Goal: Navigation & Orientation: Find specific page/section

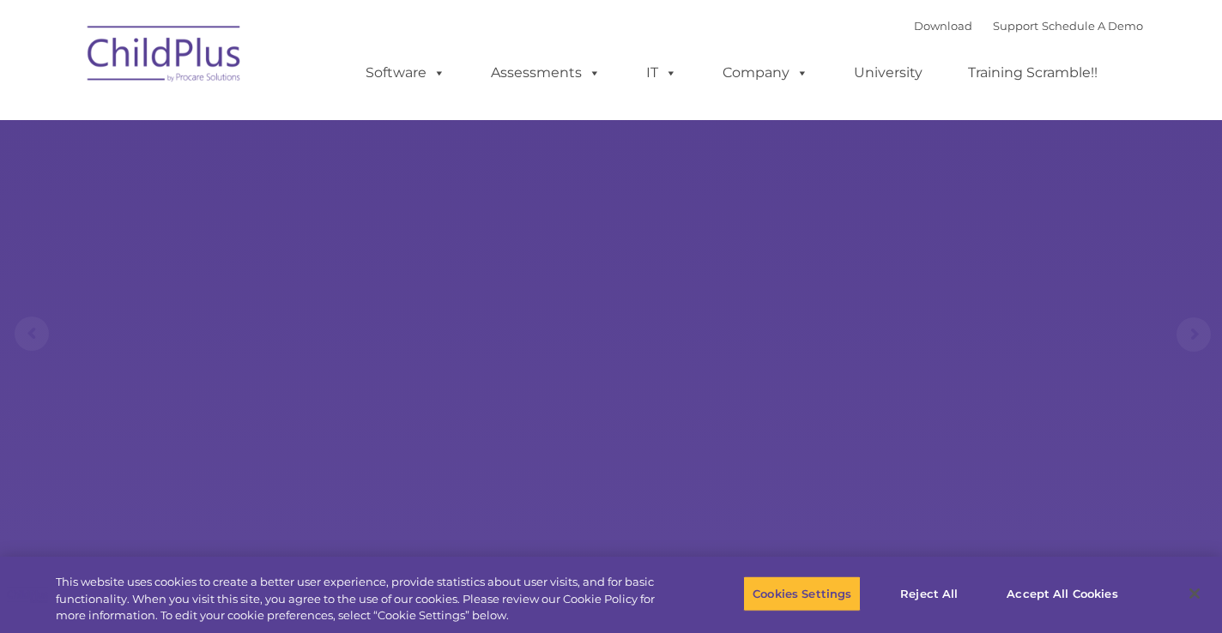
select select "MEDIUM"
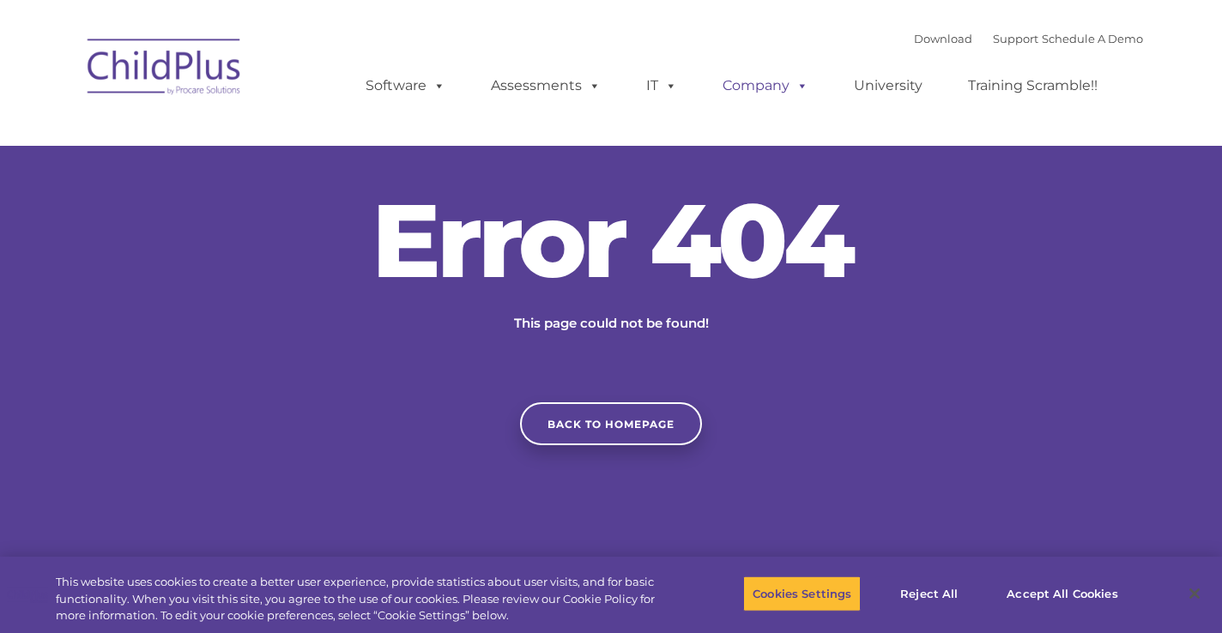
click at [760, 70] on link "Company" at bounding box center [765, 86] width 120 height 34
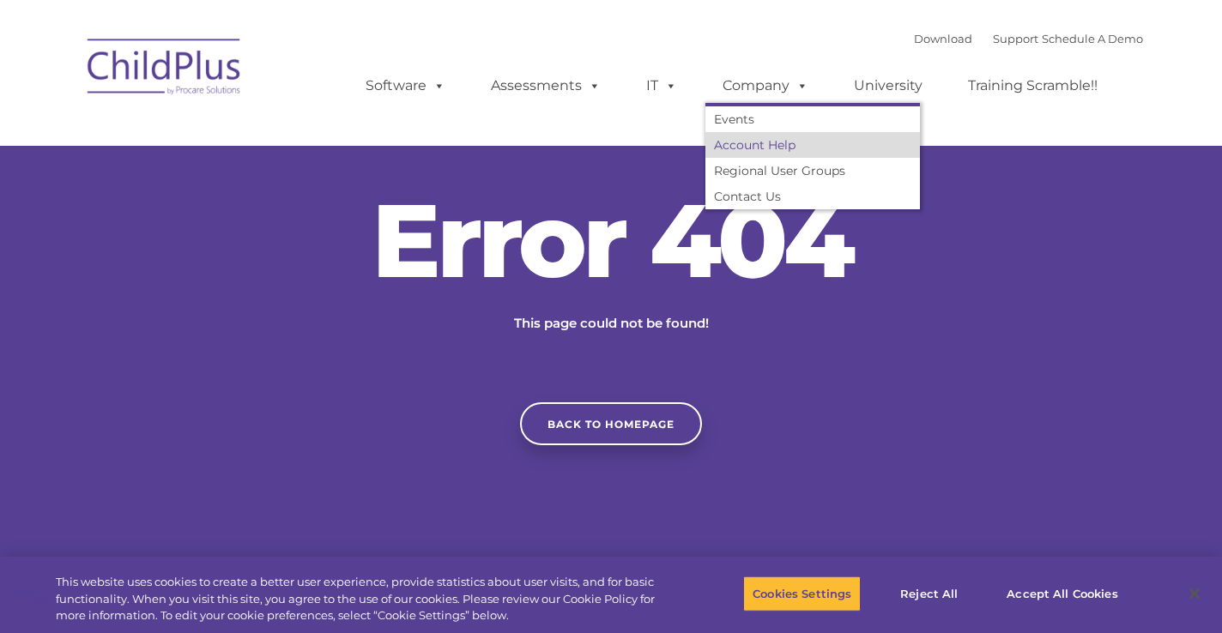
click at [748, 136] on link "Account Help" at bounding box center [812, 145] width 215 height 26
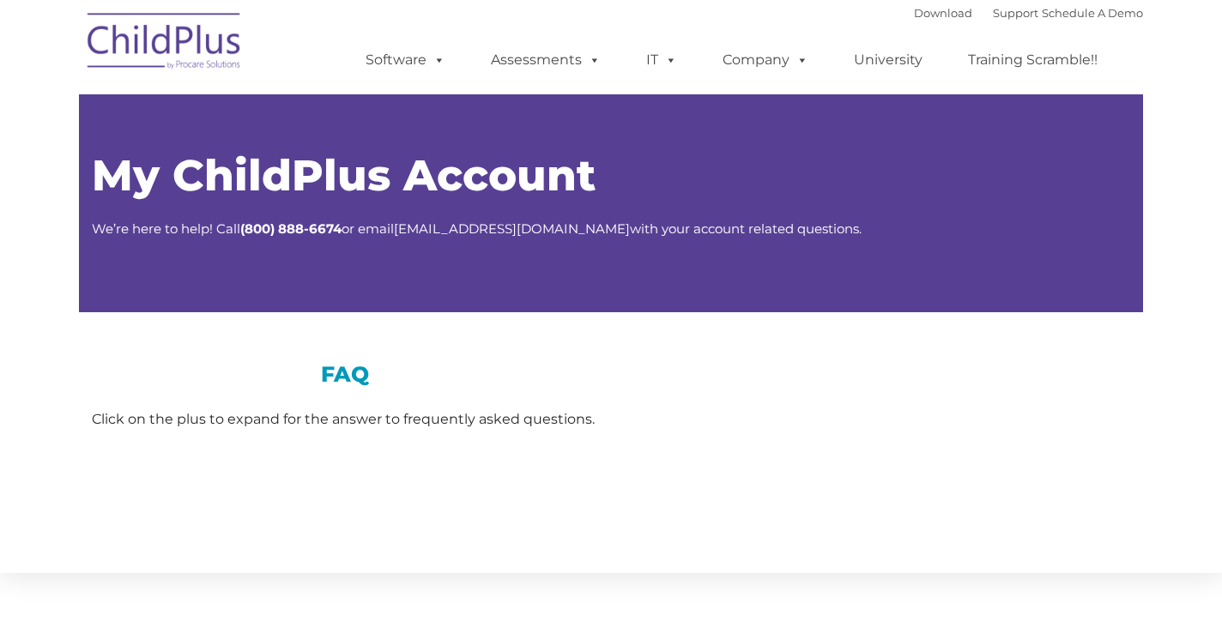
type input ""
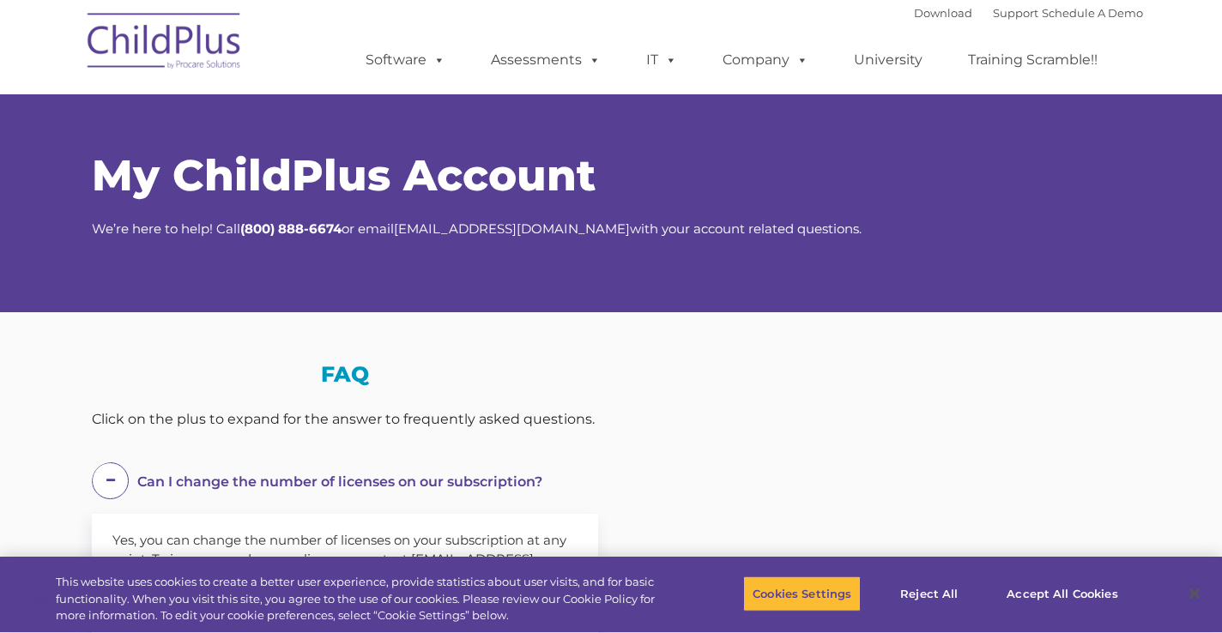
select select "MEDIUM"
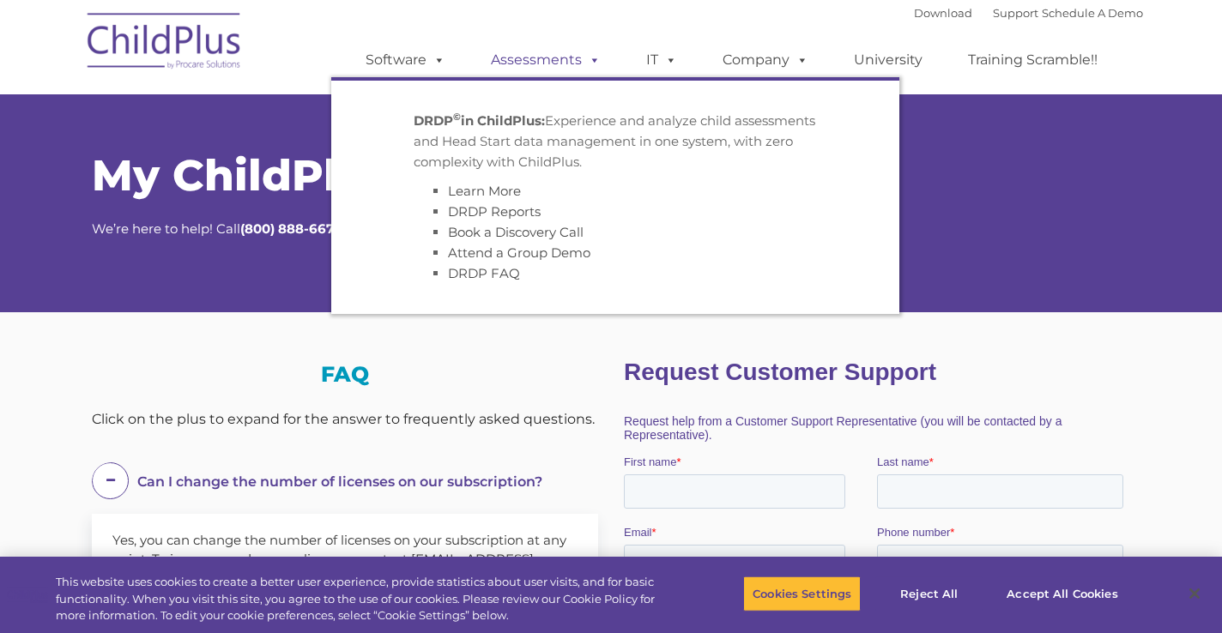
click at [553, 56] on link "Assessments" at bounding box center [546, 60] width 144 height 34
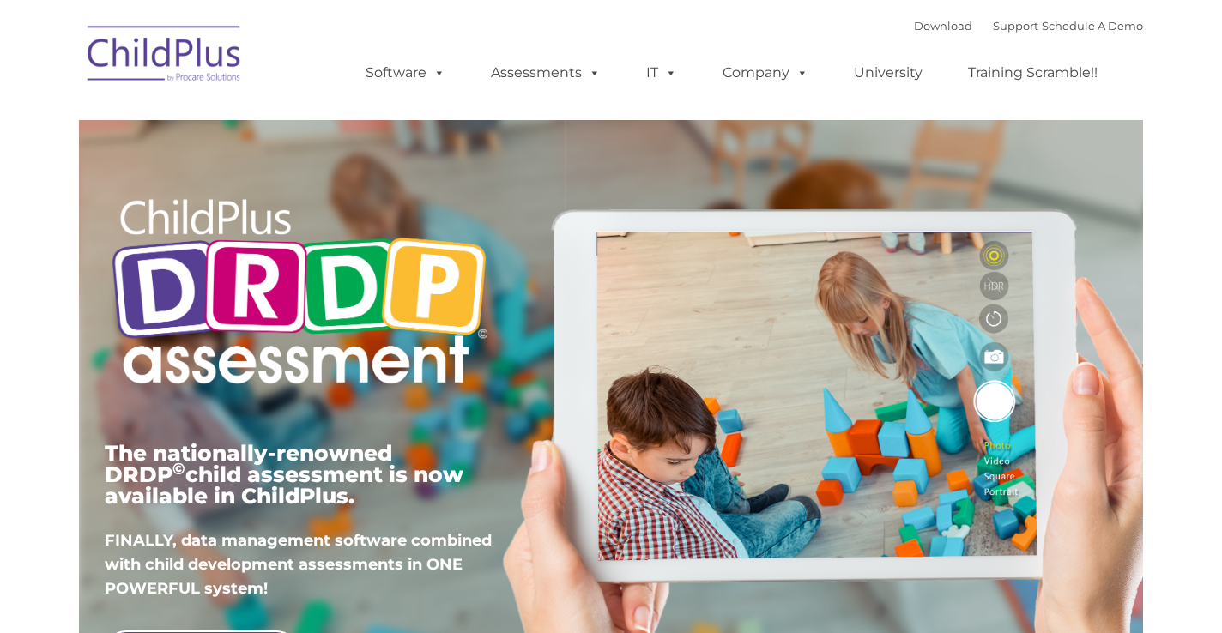
type input ""
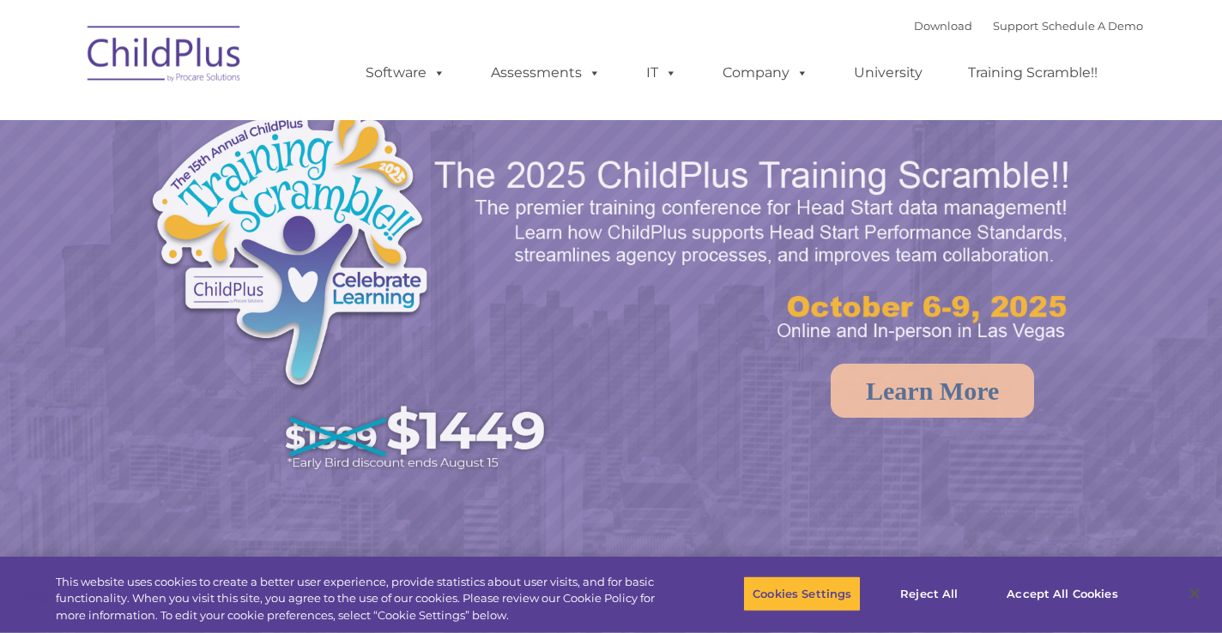
select select "MEDIUM"
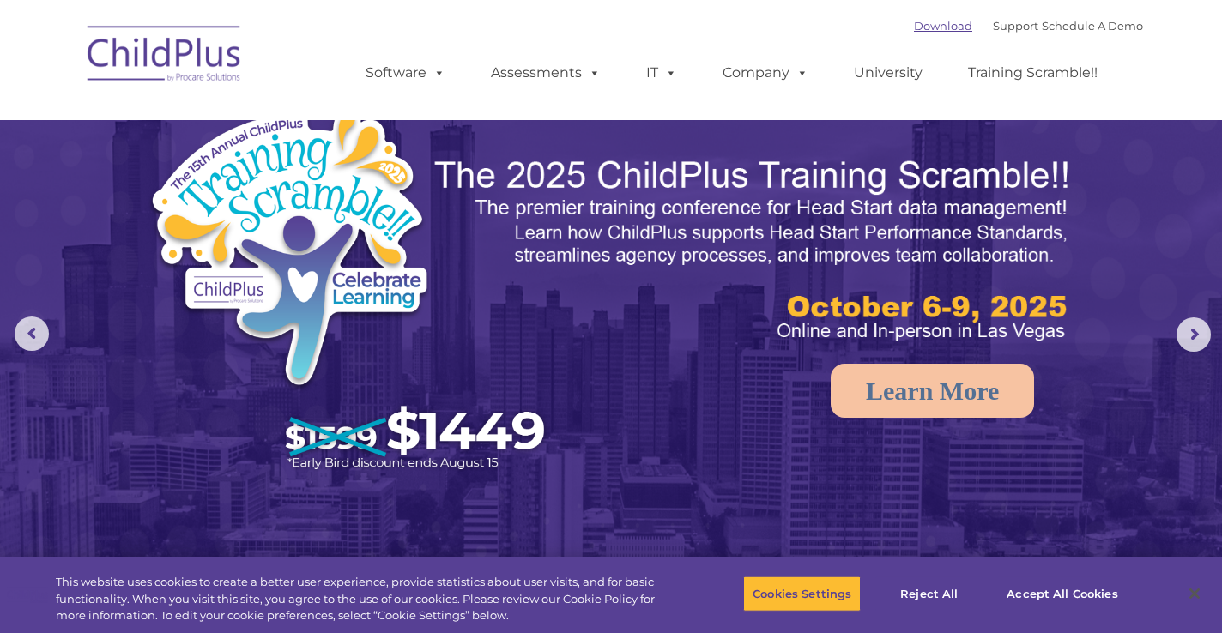
click at [931, 31] on link "Download" at bounding box center [943, 26] width 58 height 14
